Goal: Find specific page/section: Find specific page/section

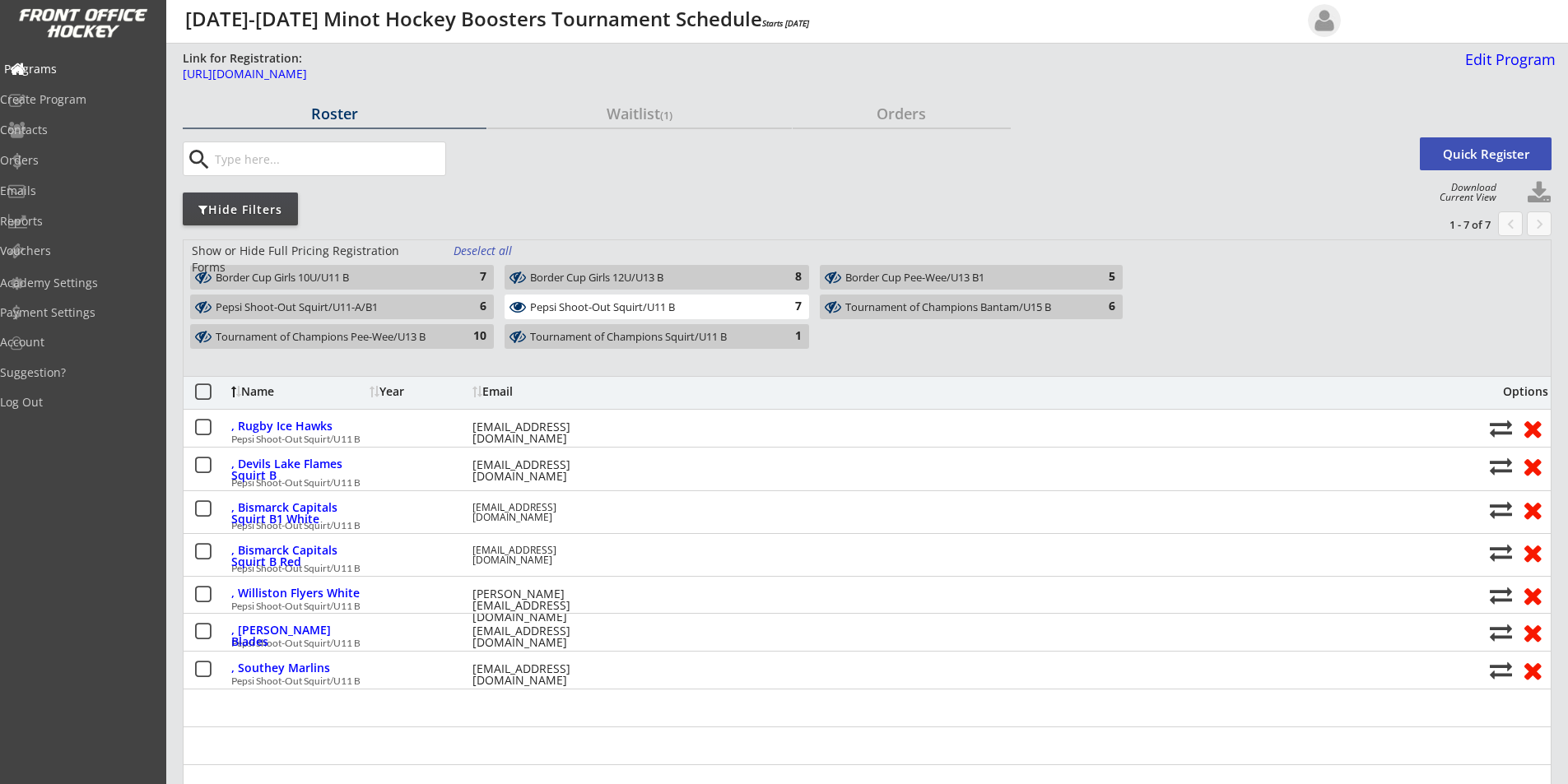
click at [77, 64] on div "Programs" at bounding box center [79, 69] width 148 height 12
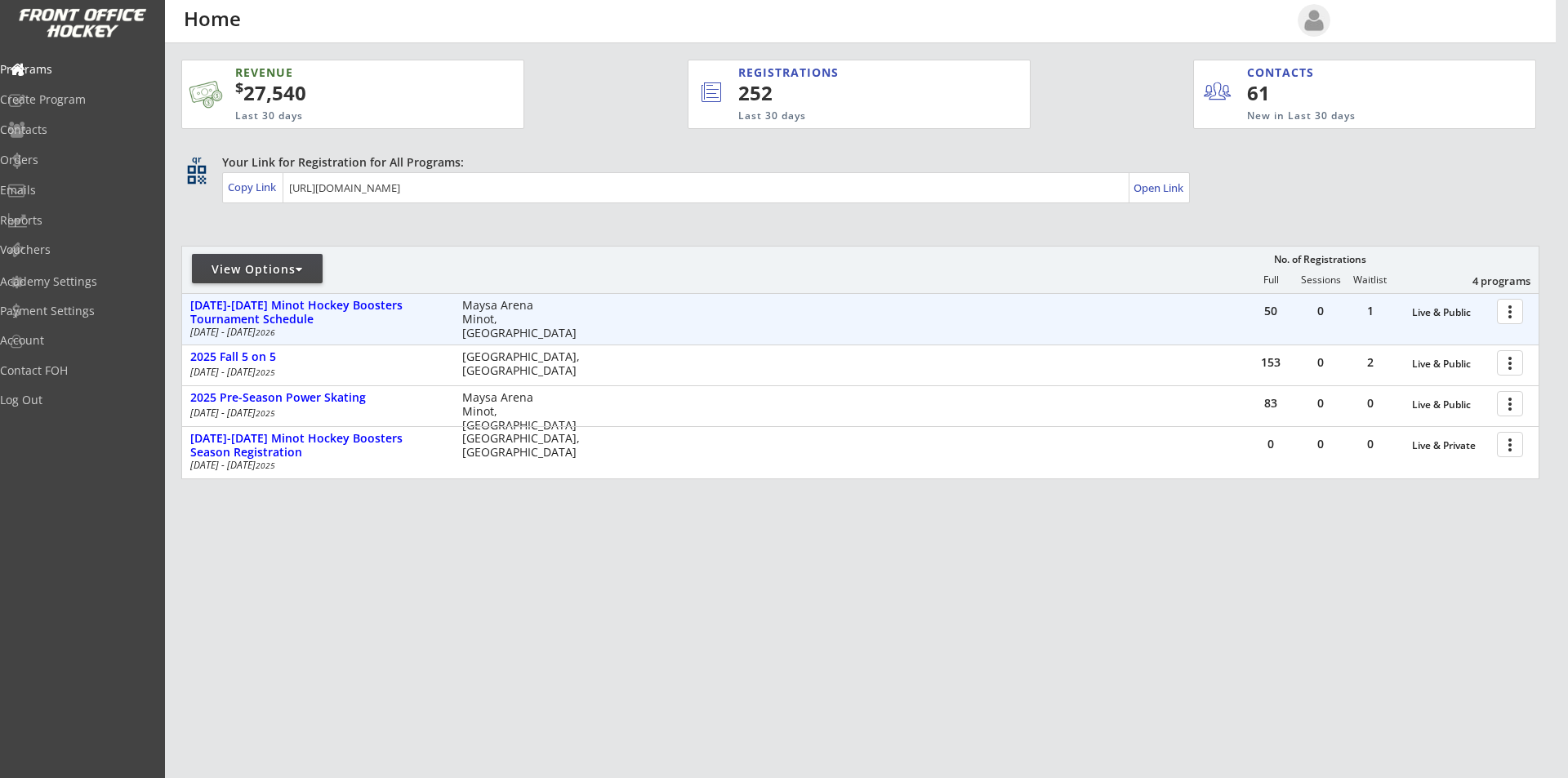
click at [1505, 312] on div at bounding box center [1512, 311] width 29 height 29
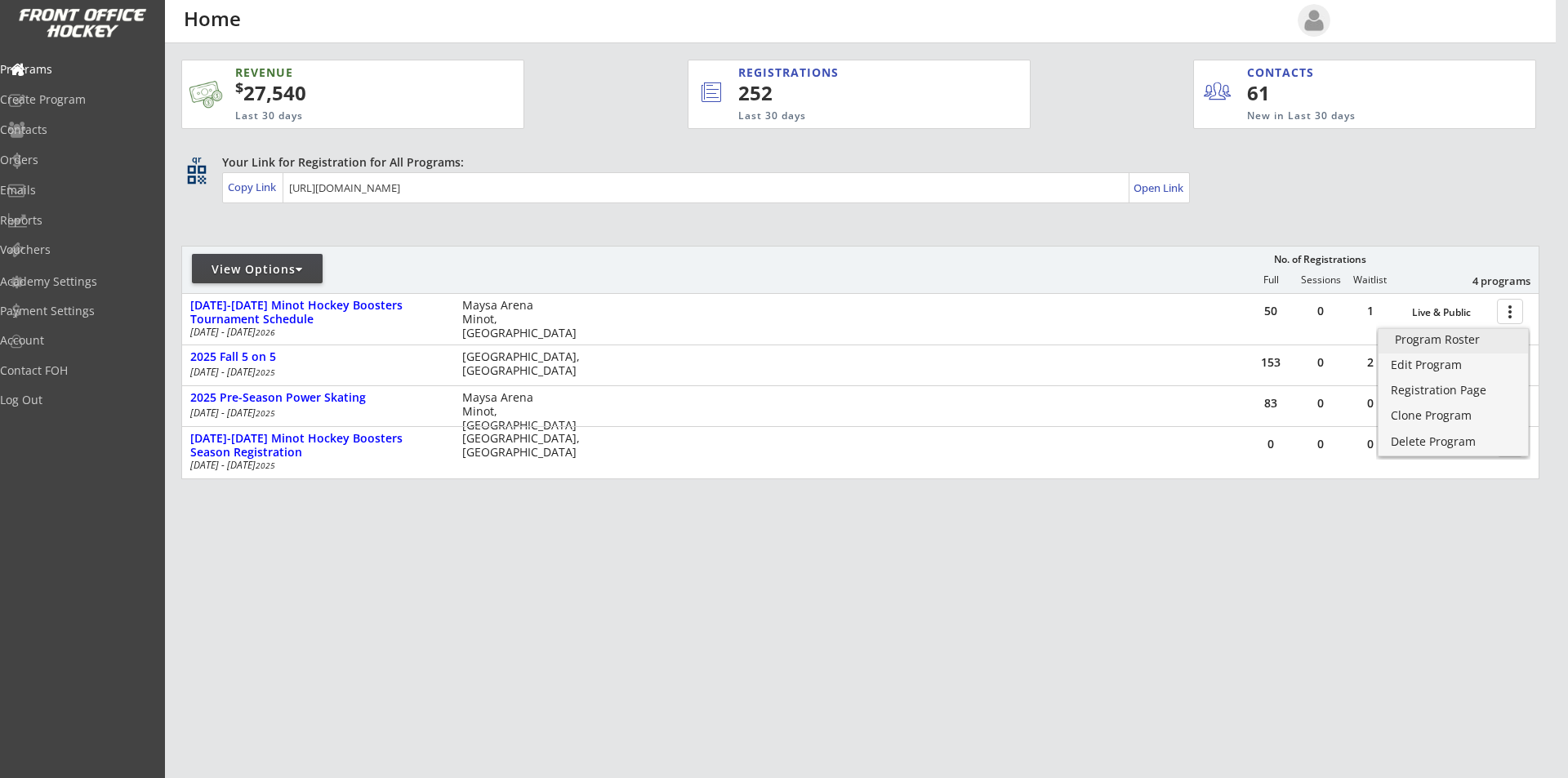
click at [1463, 337] on div "Program Roster" at bounding box center [1452, 339] width 116 height 12
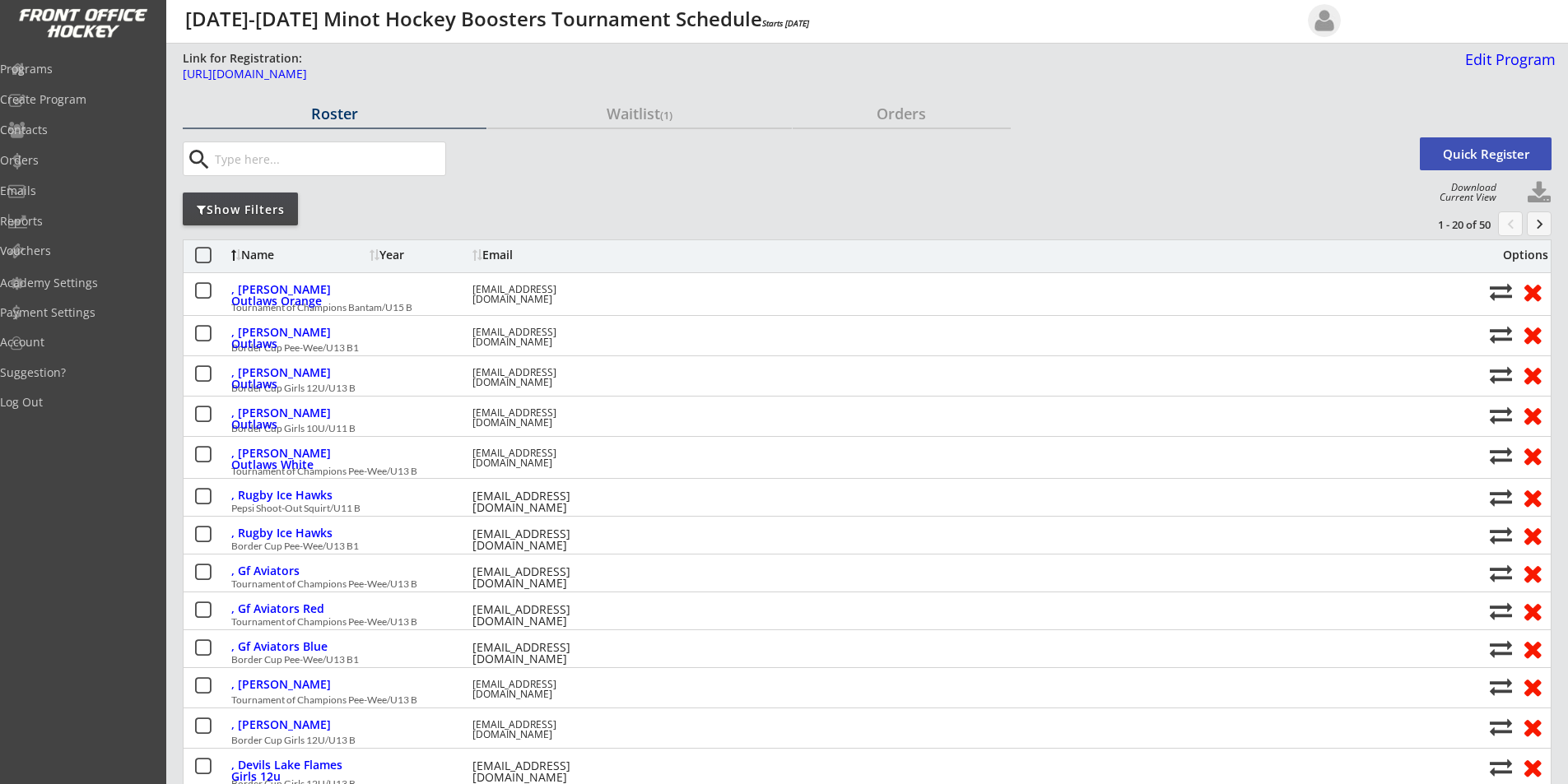
click at [217, 206] on div "Show Filters" at bounding box center [240, 209] width 116 height 16
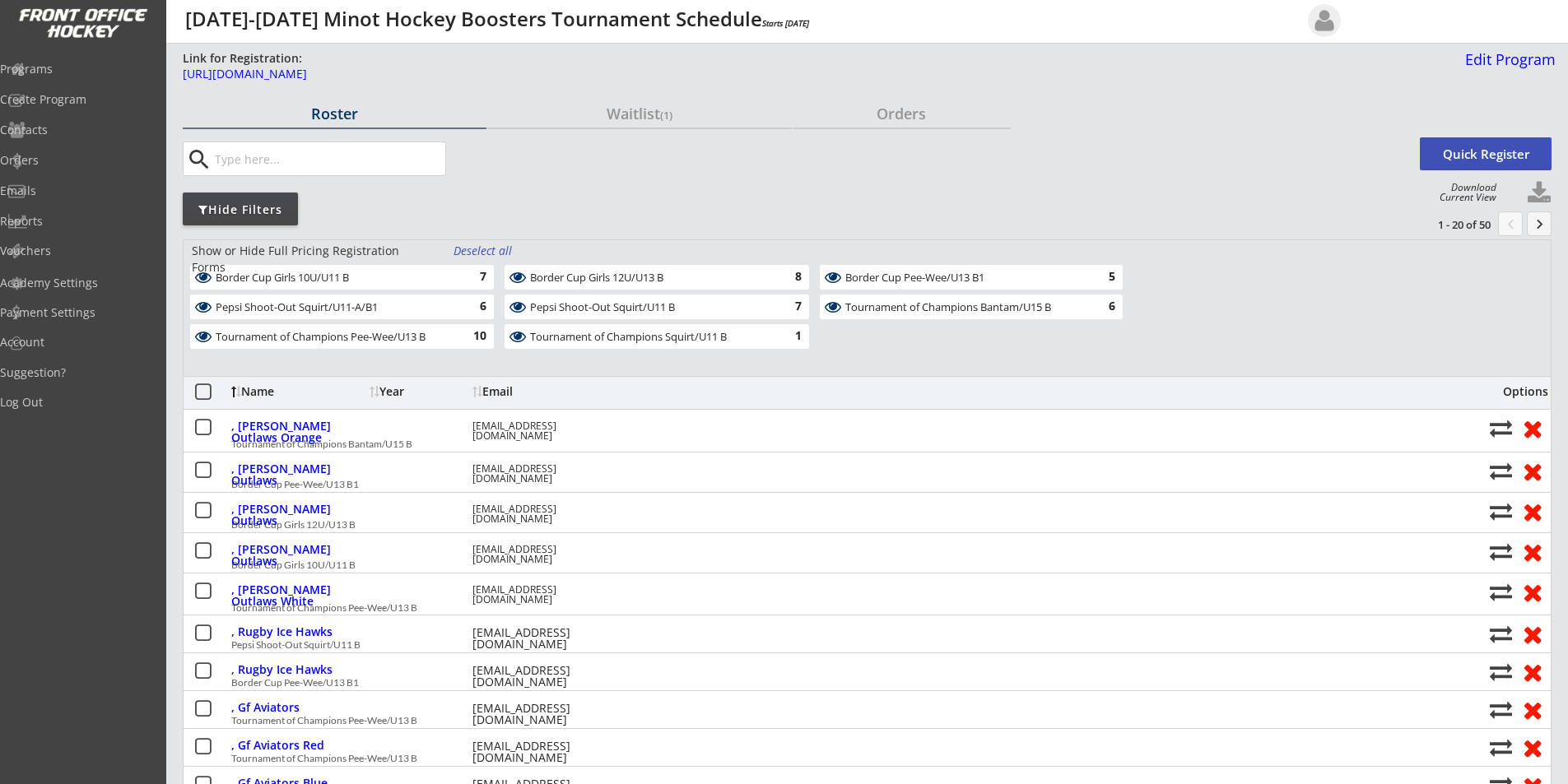
click at [481, 250] on div "Deselect all" at bounding box center [483, 251] width 60 height 16
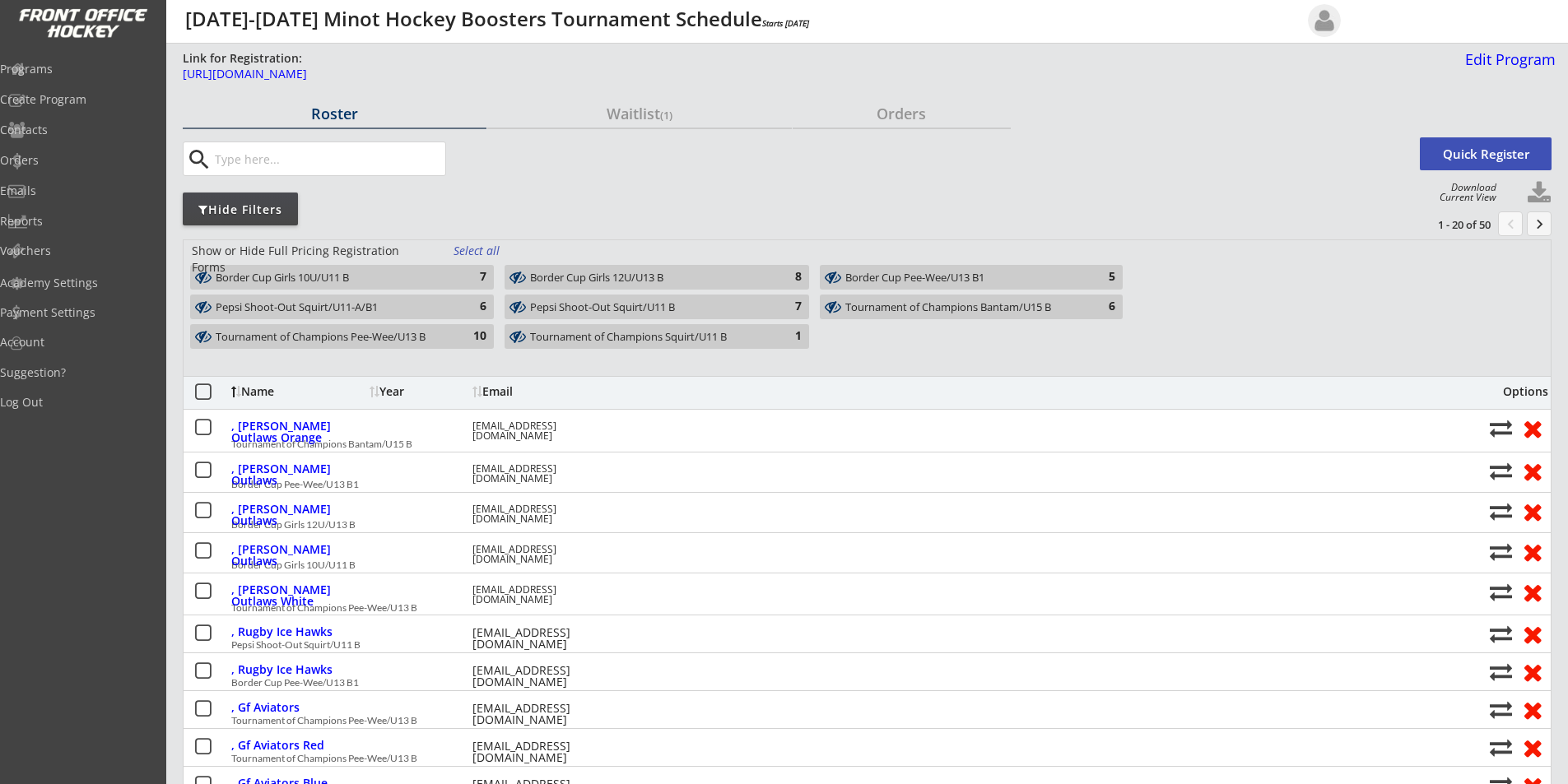
click at [965, 308] on div "Tournament of Champions Bantam/U15 B" at bounding box center [961, 308] width 233 height 14
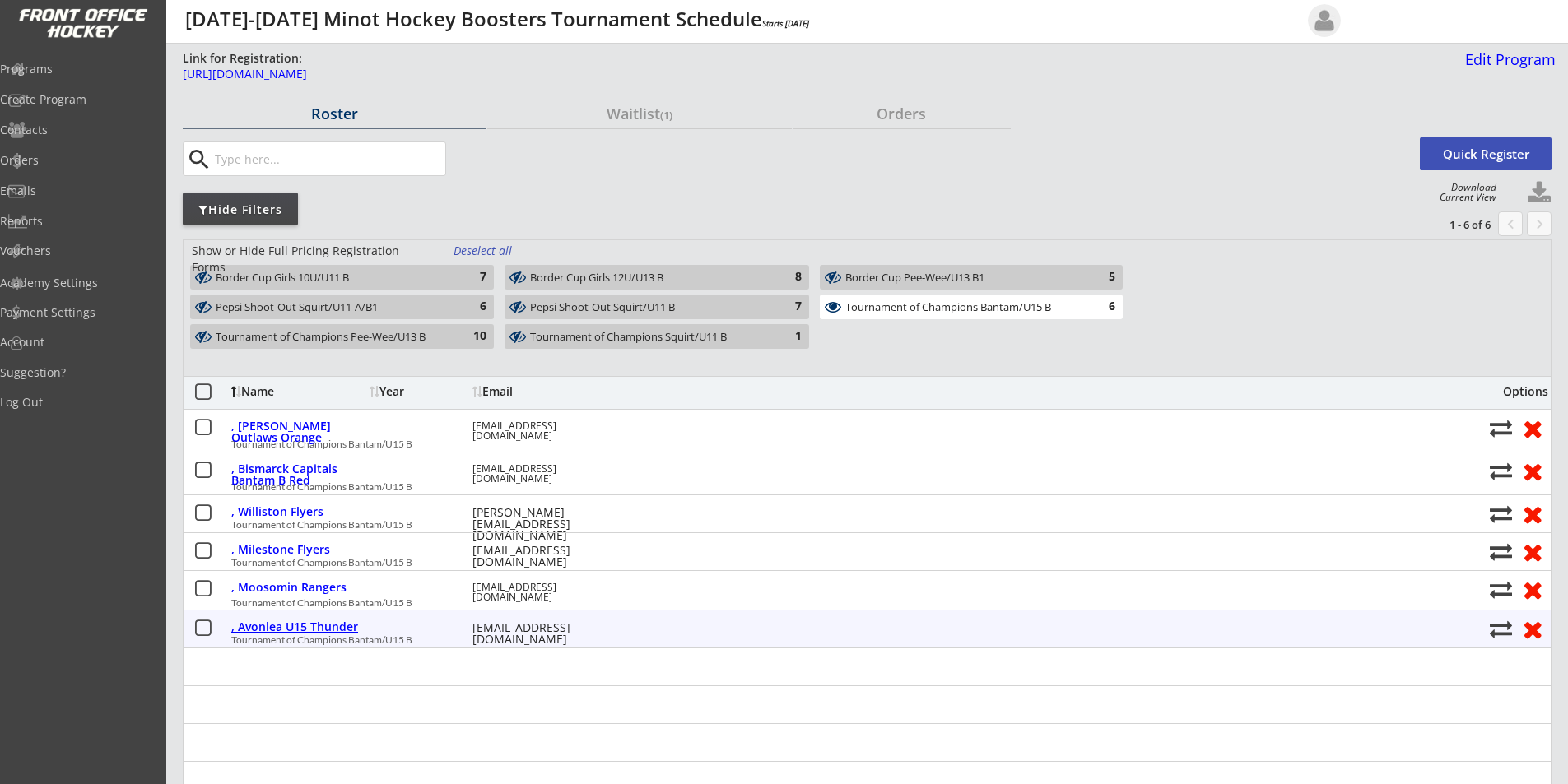
click at [322, 626] on div ", Avonlea U15 Thunder" at bounding box center [298, 626] width 135 height 12
type input "kdcolborn@hotmail.com"
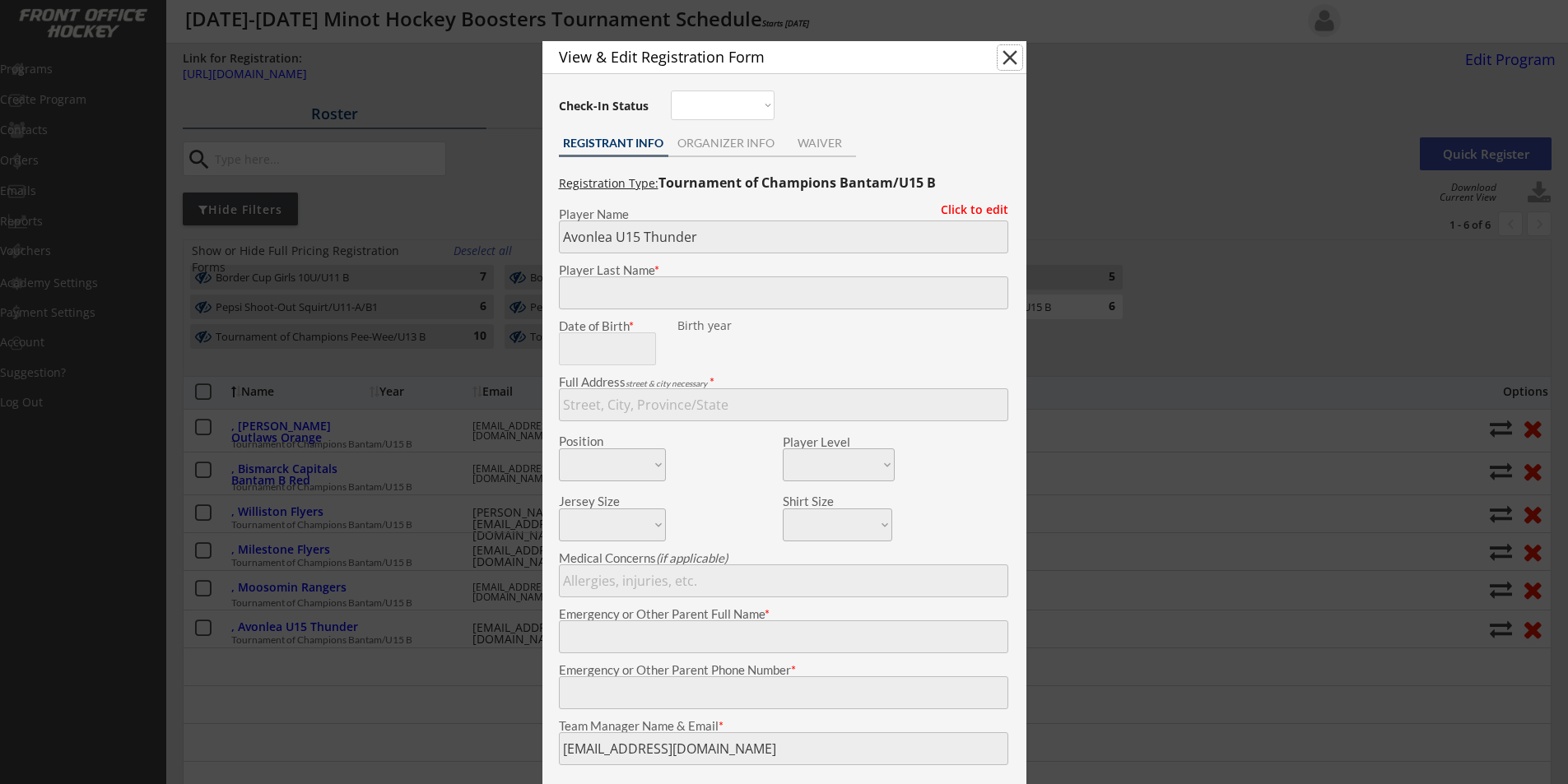
click at [1014, 51] on button "close" at bounding box center [1009, 57] width 24 height 24
